Goal: Information Seeking & Learning: Learn about a topic

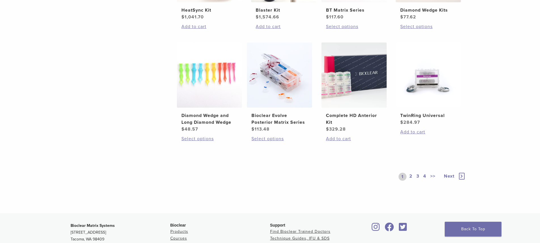
scroll to position [397, 0]
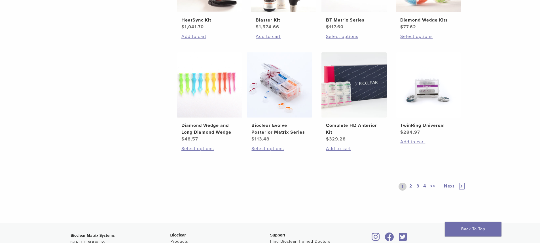
click at [458, 185] on link "Next" at bounding box center [452, 187] width 28 height 8
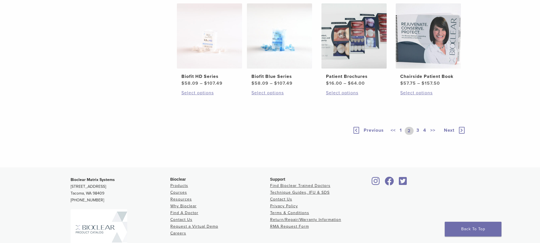
scroll to position [425, 0]
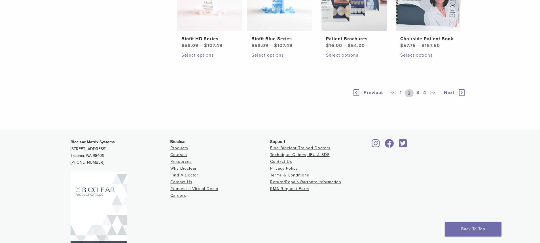
click at [460, 96] on icon at bounding box center [462, 92] width 6 height 7
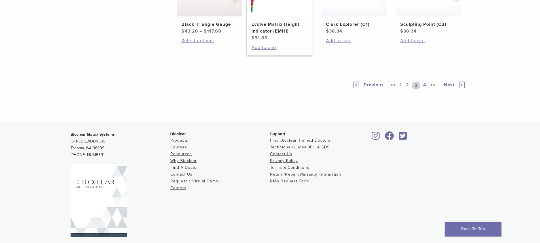
scroll to position [454, 0]
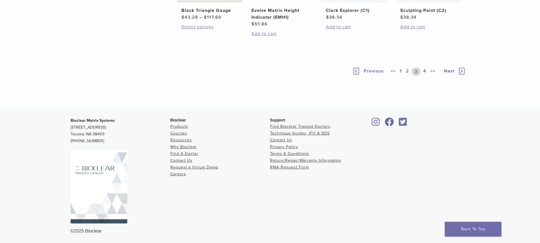
click at [462, 75] on icon at bounding box center [462, 71] width 6 height 7
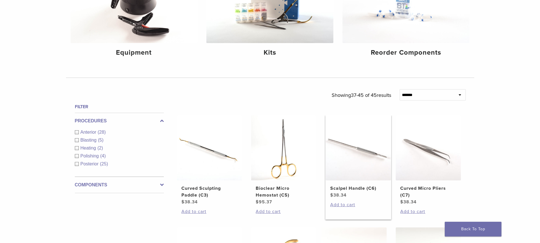
scroll to position [28, 0]
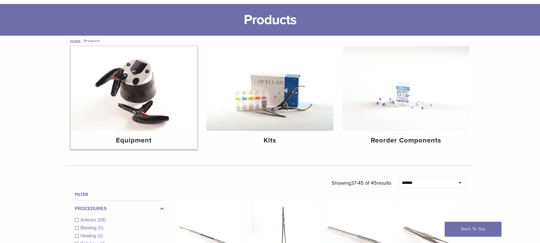
click at [149, 120] on img at bounding box center [134, 88] width 127 height 85
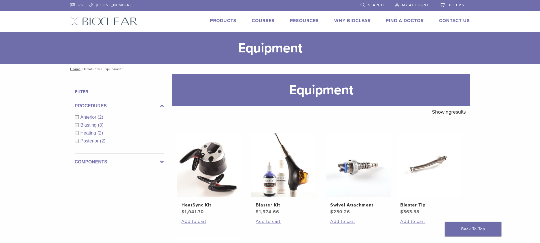
click at [90, 68] on link "Products" at bounding box center [92, 69] width 16 height 4
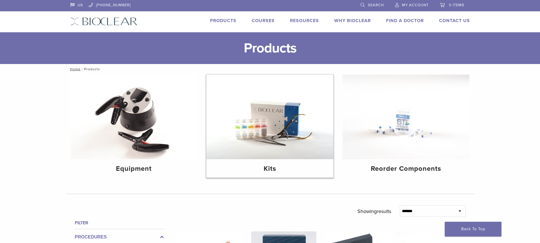
click at [287, 141] on img at bounding box center [269, 117] width 127 height 85
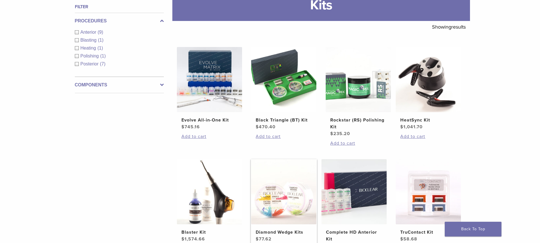
scroll to position [113, 0]
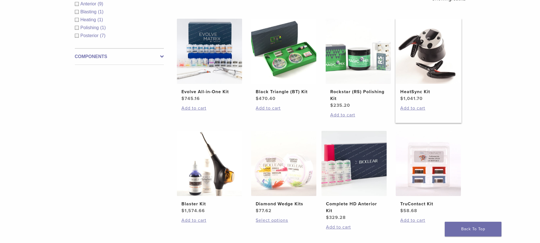
click at [419, 93] on h2 "HeatSync Kit" at bounding box center [428, 91] width 56 height 7
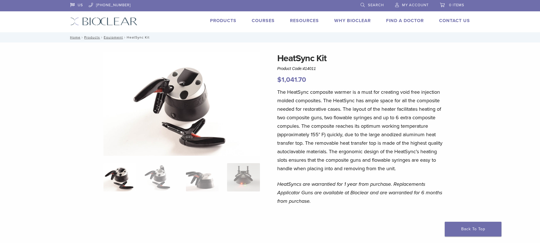
click at [231, 21] on link "Products" at bounding box center [223, 21] width 26 height 6
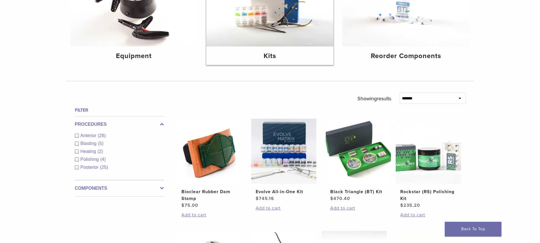
scroll to position [113, 0]
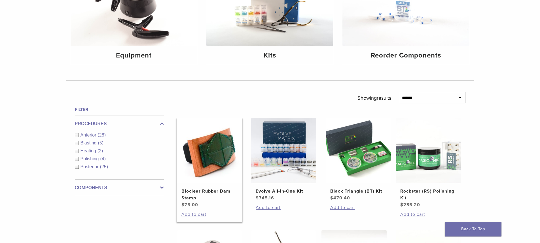
click at [217, 148] on img at bounding box center [209, 150] width 65 height 65
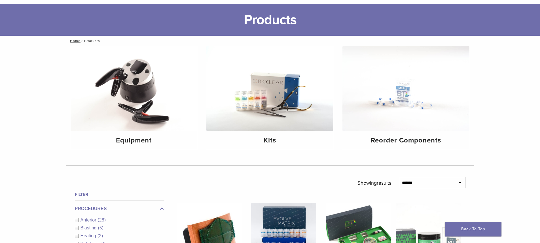
scroll to position [0, 0]
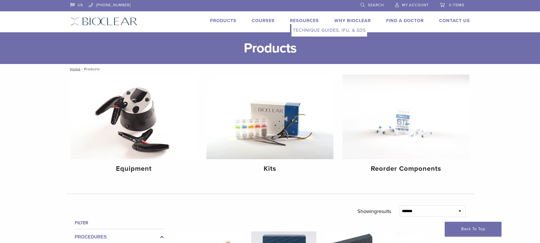
click at [298, 19] on link "Resources" at bounding box center [304, 21] width 29 height 6
click at [130, 167] on h4 "Equipment" at bounding box center [134, 169] width 118 height 10
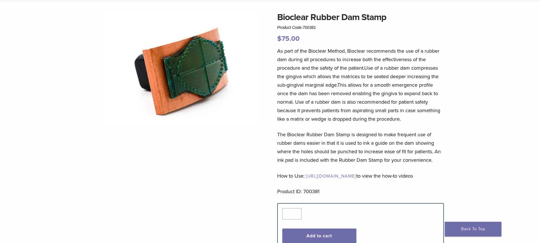
scroll to position [28, 0]
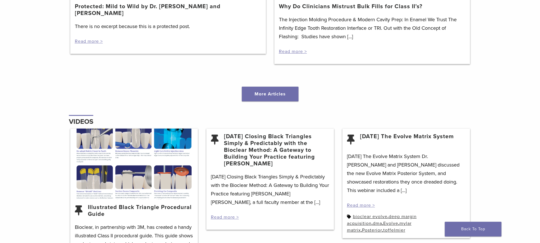
scroll to position [578, 0]
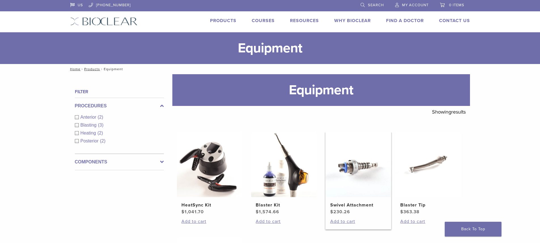
click at [358, 163] on img at bounding box center [358, 164] width 65 height 65
